Goal: Contribute content: Add original content to the website for others to see

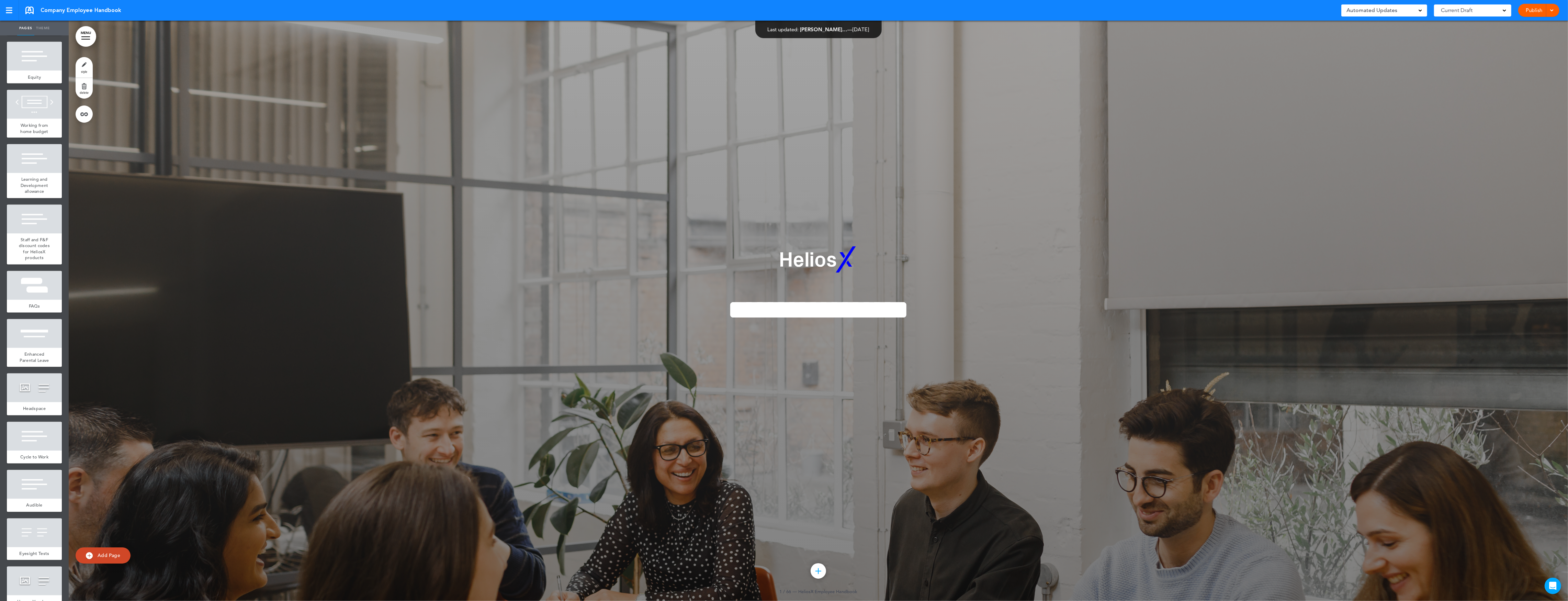
scroll to position [2523, 0]
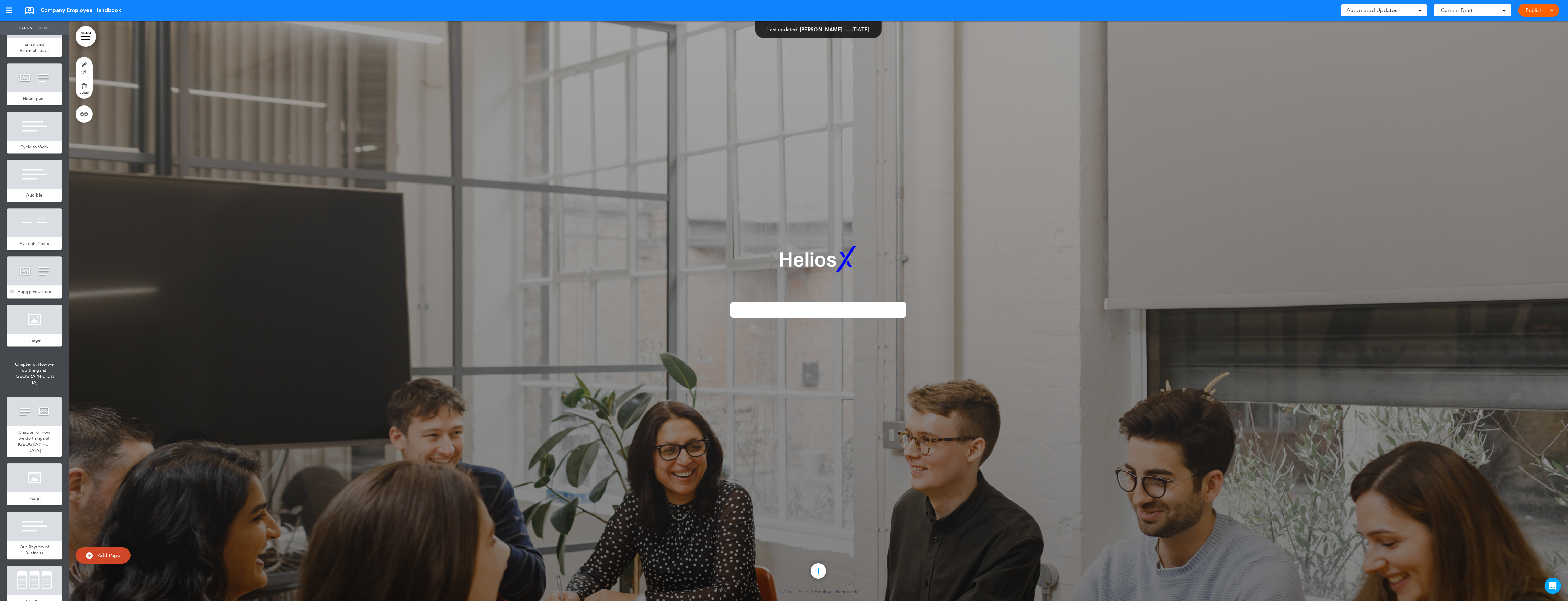
click at [36, 285] on div at bounding box center [34, 270] width 55 height 29
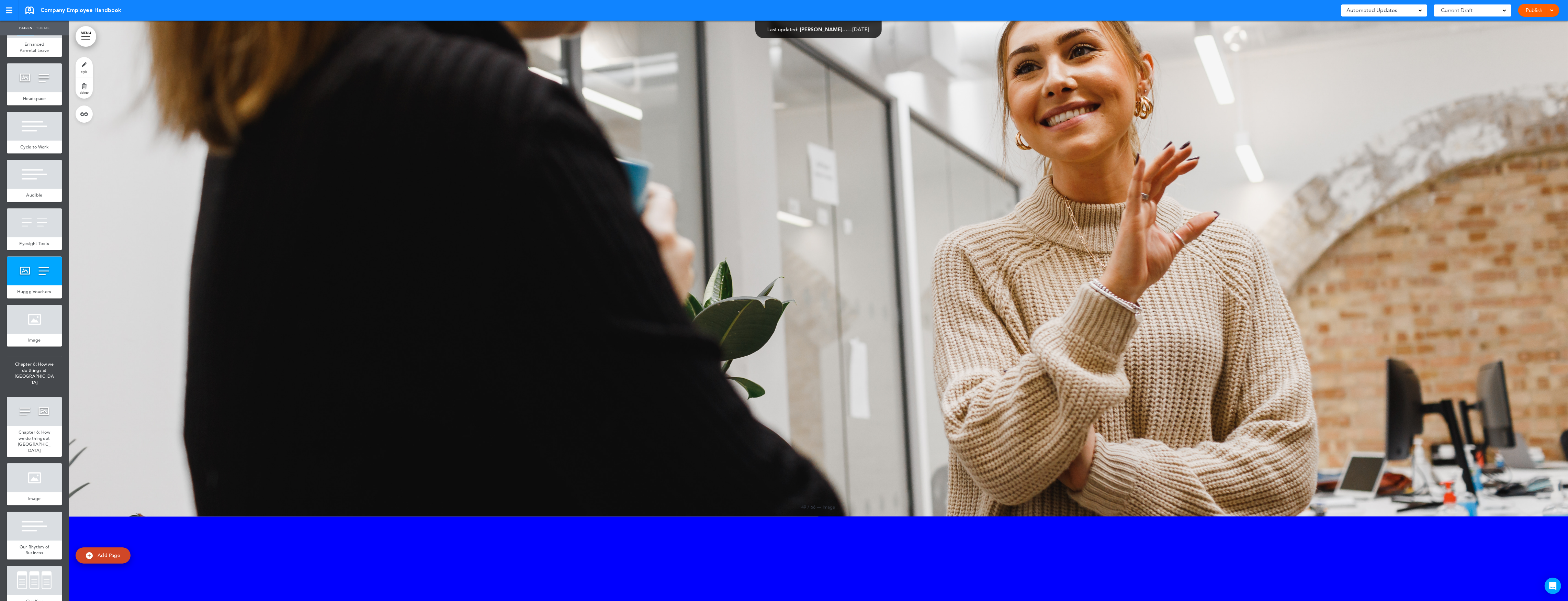
scroll to position [35422, 0]
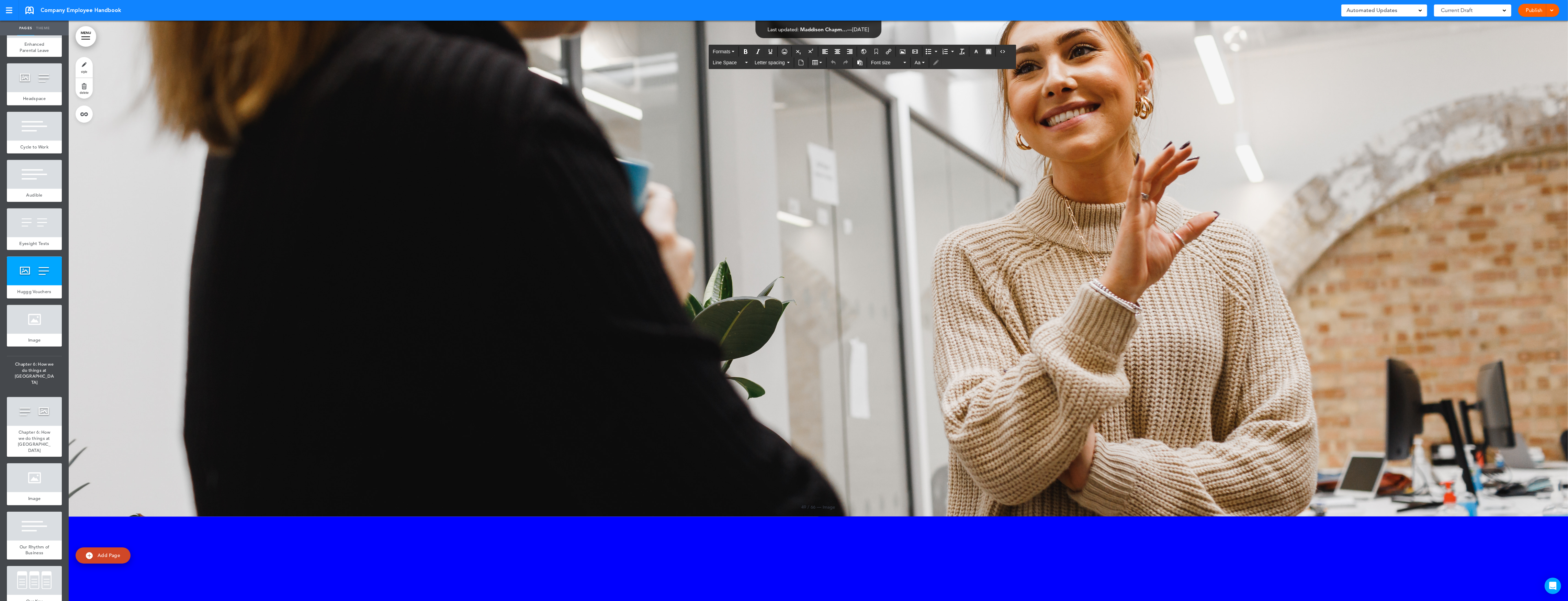
drag, startPoint x: 878, startPoint y: 245, endPoint x: 971, endPoint y: 247, distance: 93.0
drag, startPoint x: 989, startPoint y: 245, endPoint x: 948, endPoint y: 247, distance: 41.0
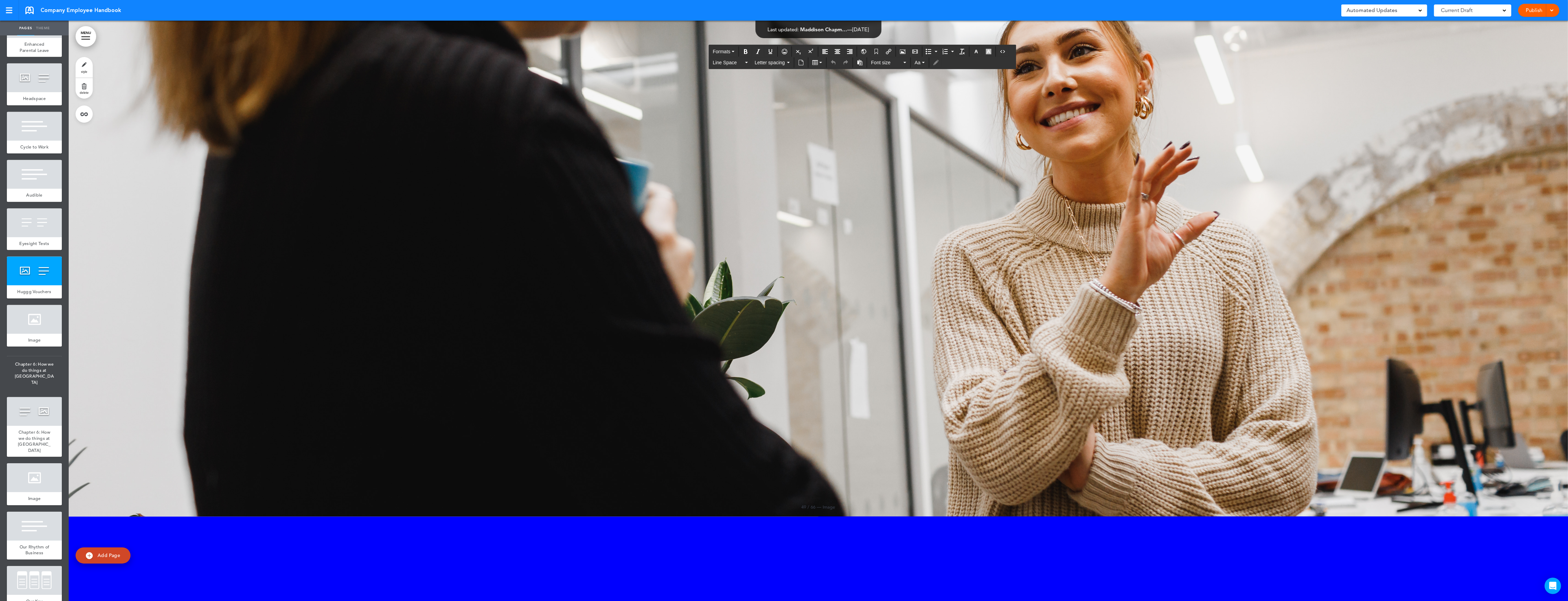
drag, startPoint x: 950, startPoint y: 245, endPoint x: 954, endPoint y: 245, distance: 4.0
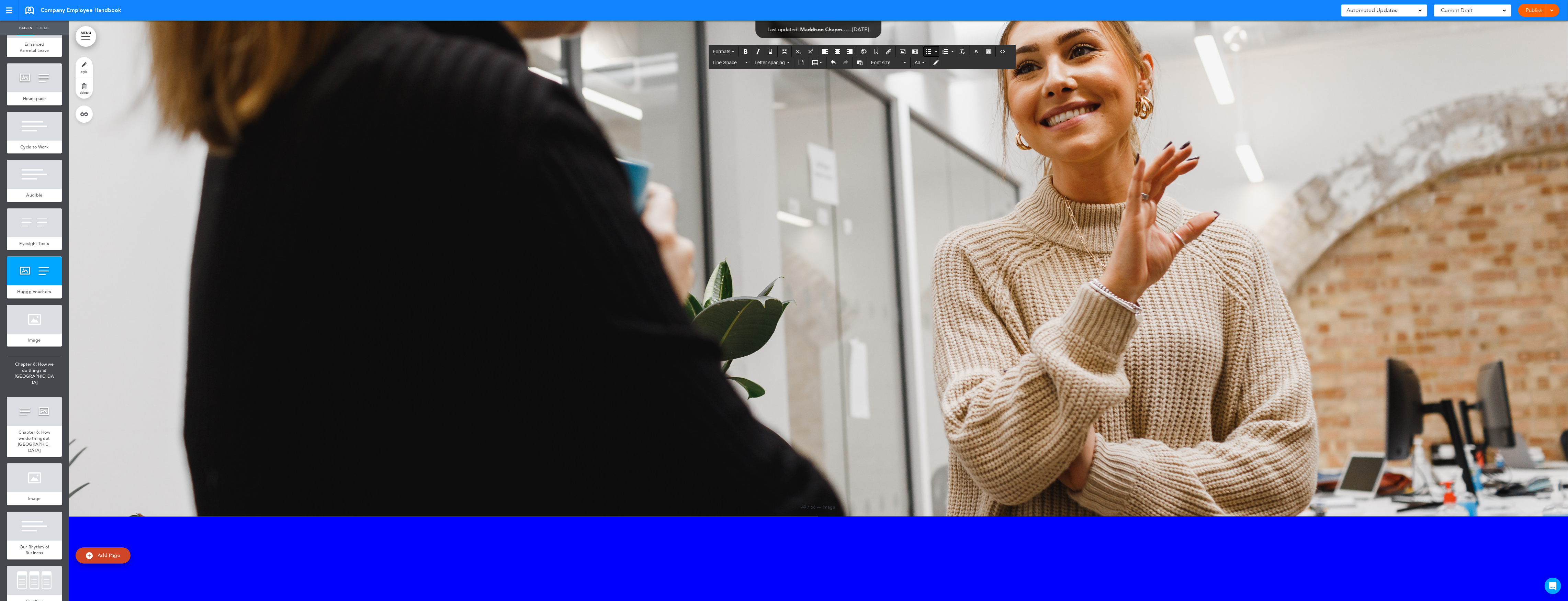
click at [1538, 15] on div "Publish Publish Preview Draft" at bounding box center [1539, 10] width 41 height 13
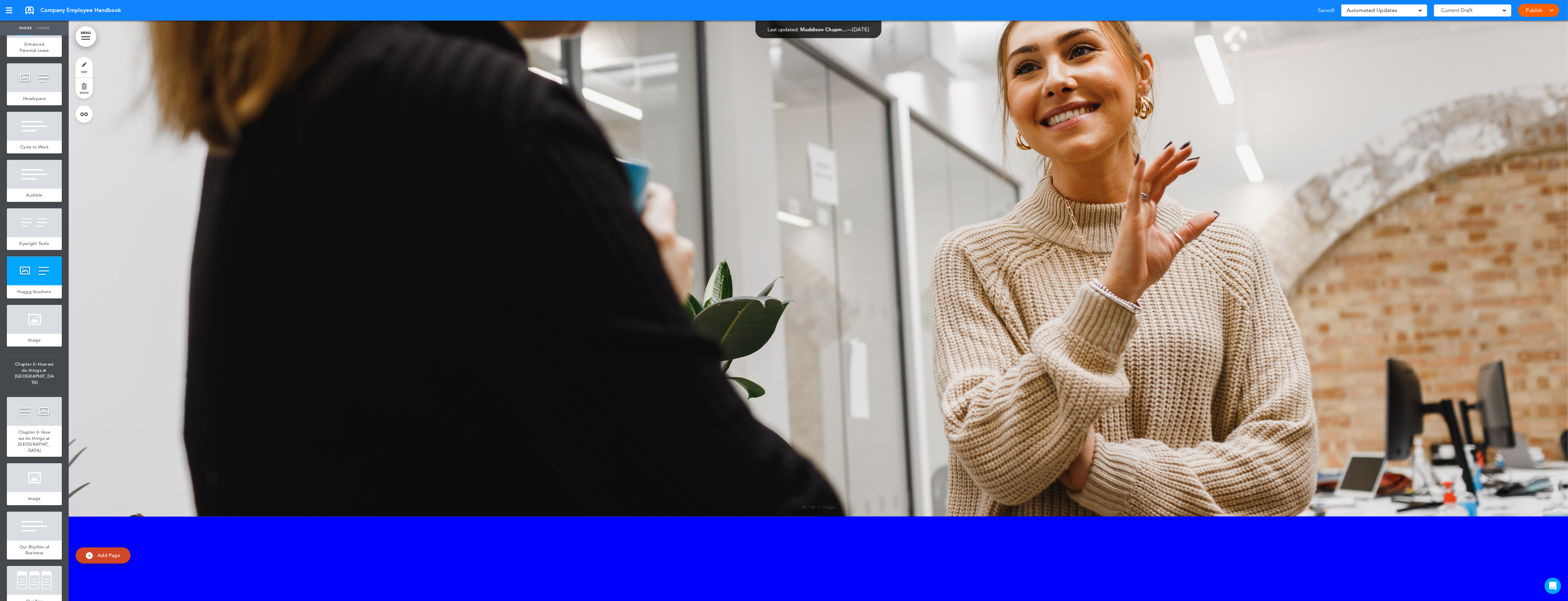
click at [1526, 9] on link "Publish" at bounding box center [1535, 10] width 22 height 13
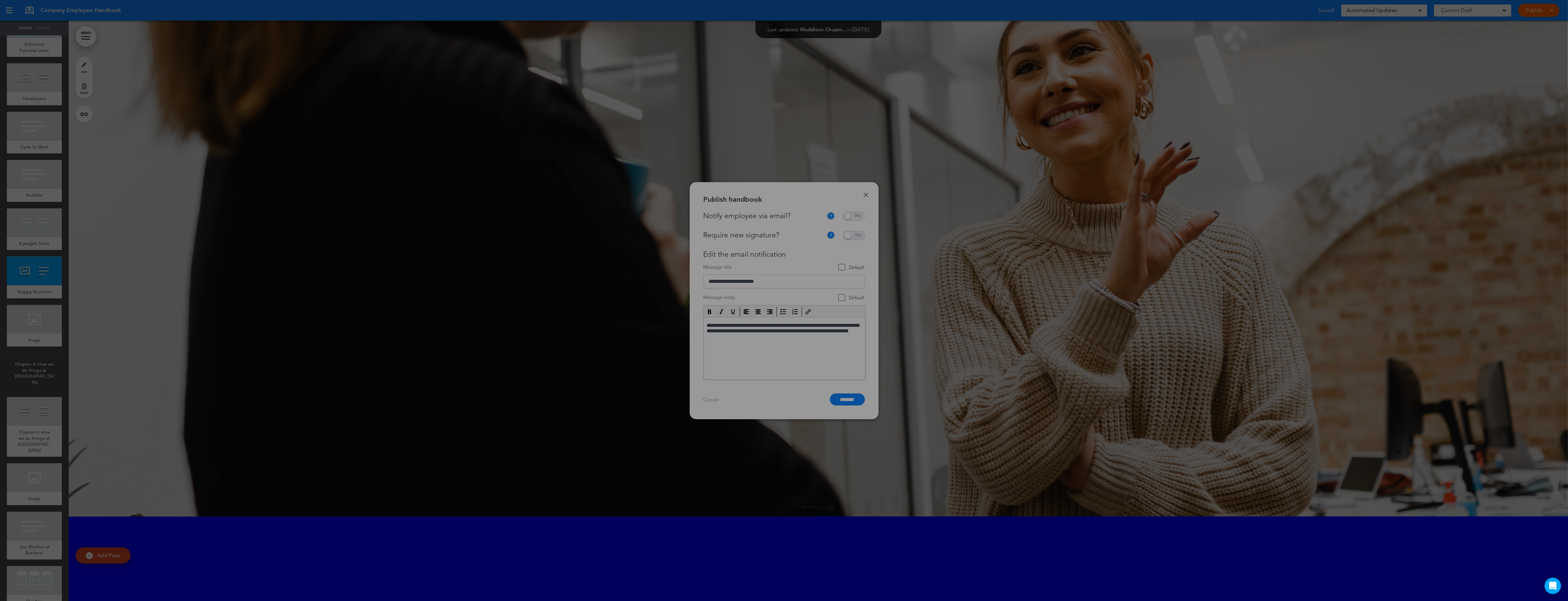
scroll to position [0, 0]
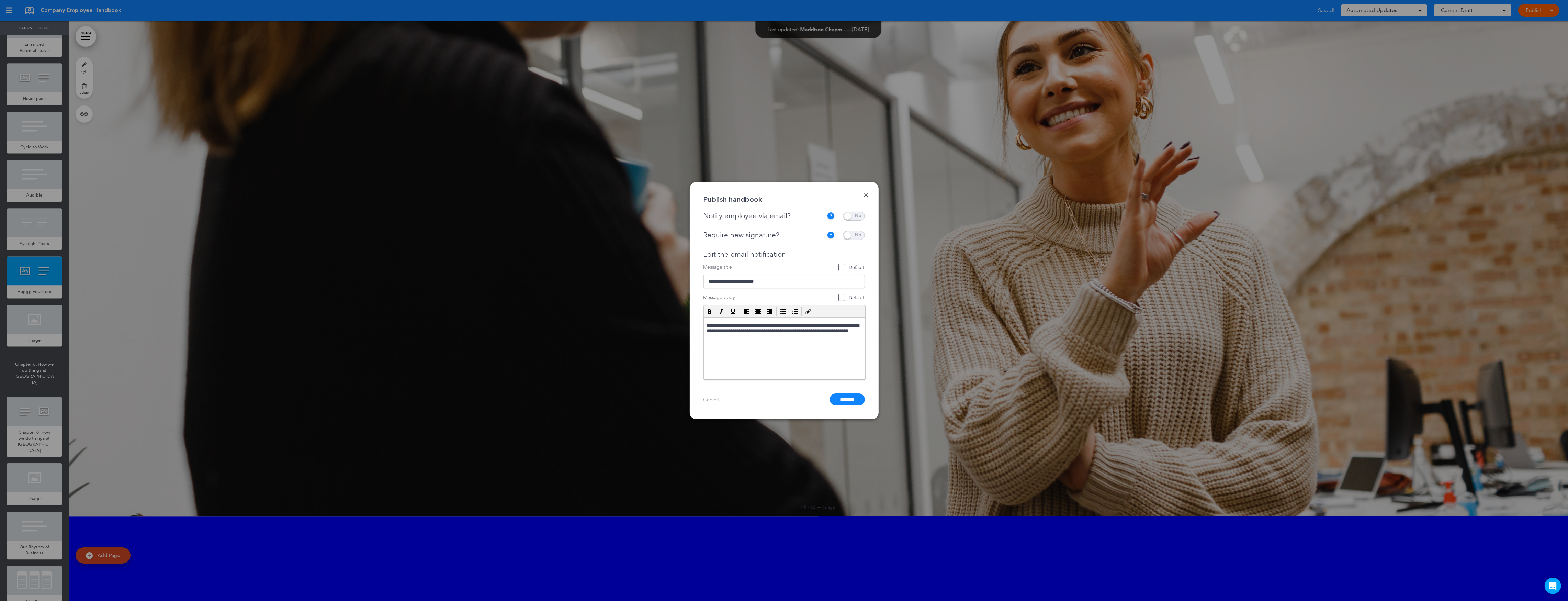
click at [848, 214] on span at bounding box center [854, 216] width 22 height 9
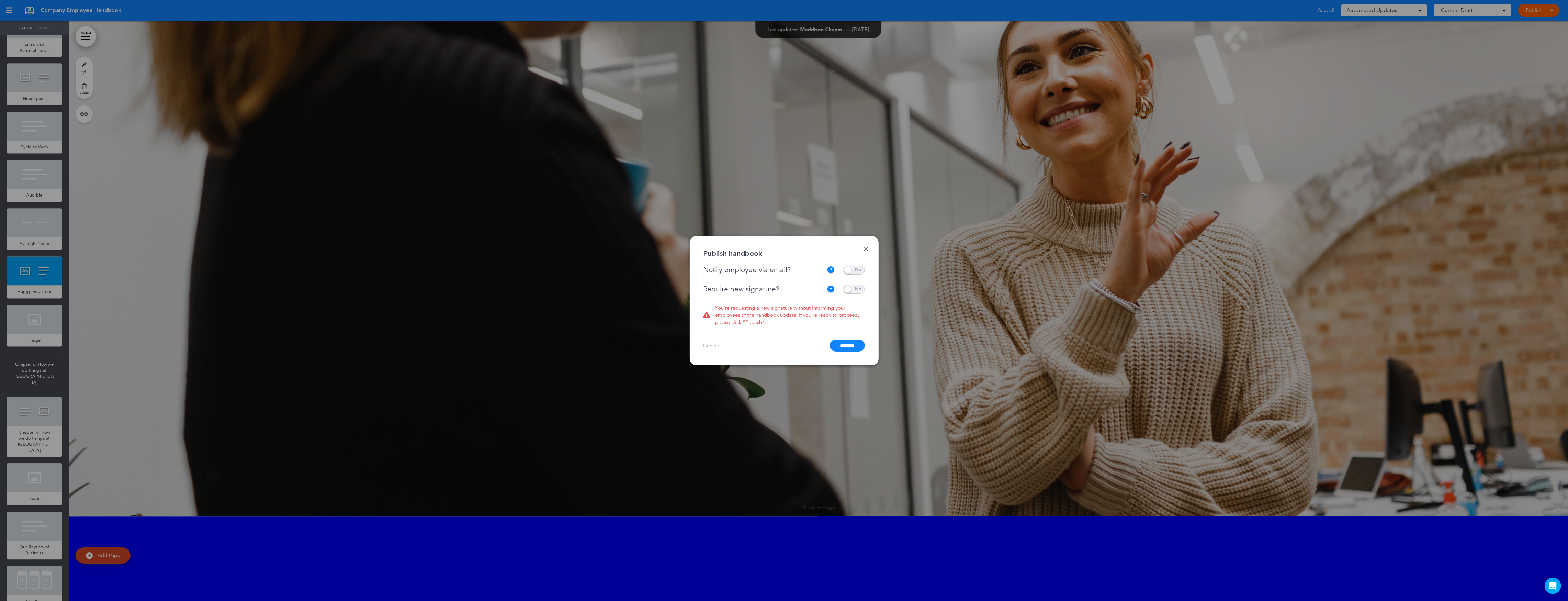
click at [861, 293] on span at bounding box center [854, 289] width 22 height 9
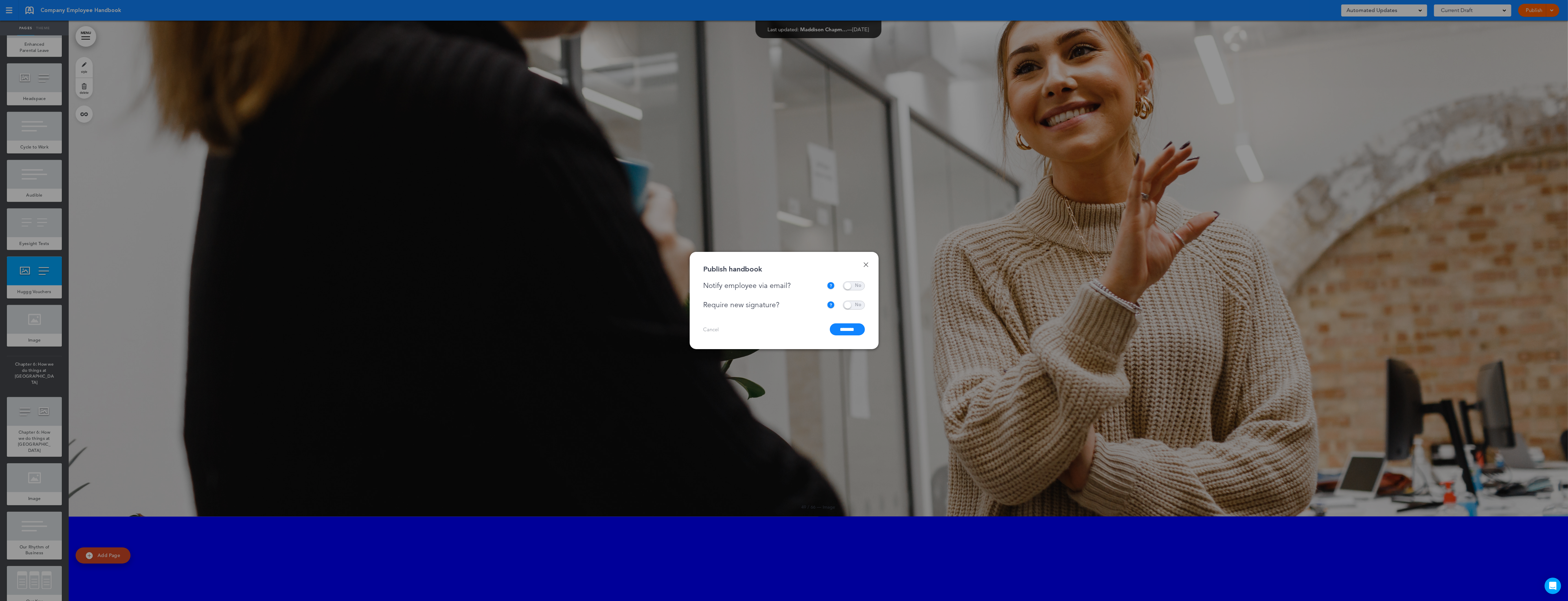
click at [855, 331] on input "*******" at bounding box center [847, 329] width 35 height 12
